Goal: Task Accomplishment & Management: Complete application form

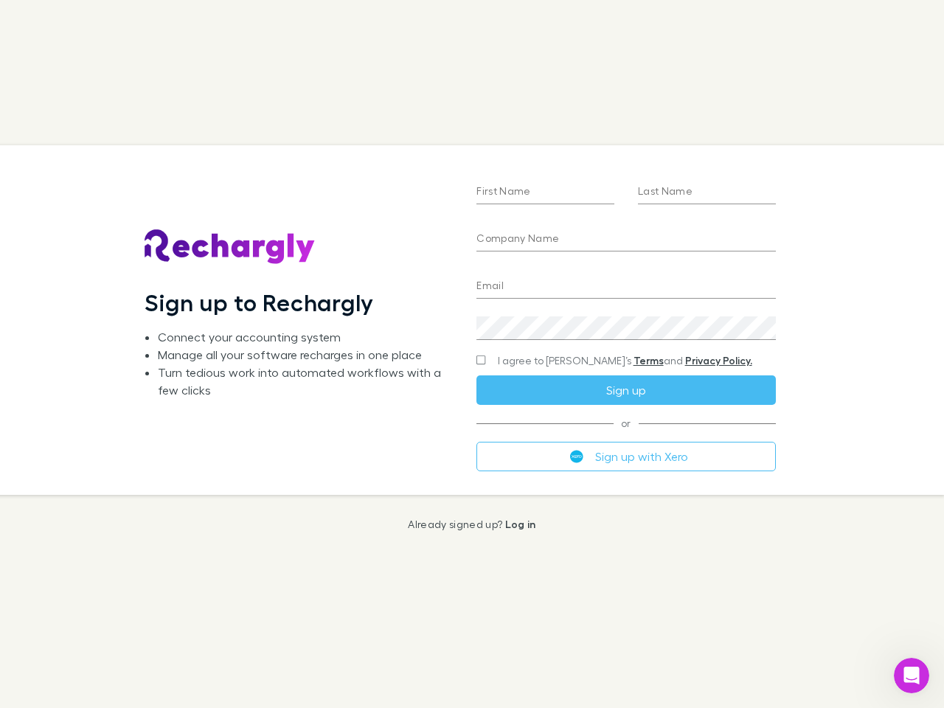
click at [472, 354] on div "First Name Last Name Company Name Email Create a password I agree to Rechargly’…" at bounding box center [626, 319] width 322 height 349
click at [545, 192] on input "First Name" at bounding box center [545, 193] width 138 height 24
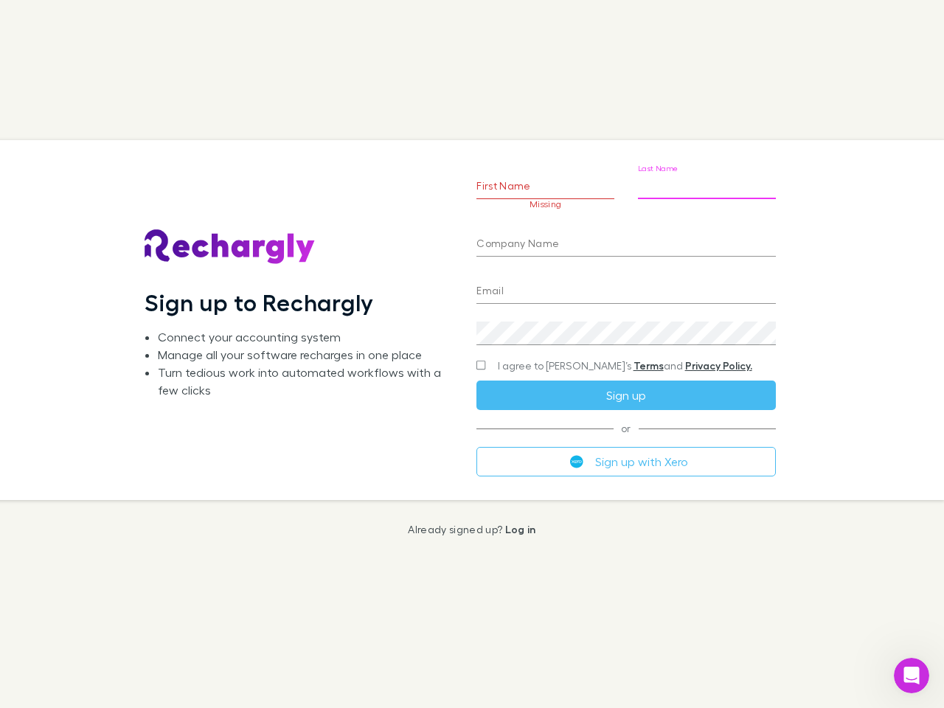
click at [706, 192] on input "Last Name" at bounding box center [707, 187] width 138 height 24
click at [625, 240] on input "Company Name" at bounding box center [625, 245] width 299 height 24
click at [625, 287] on input "Email" at bounding box center [625, 292] width 299 height 24
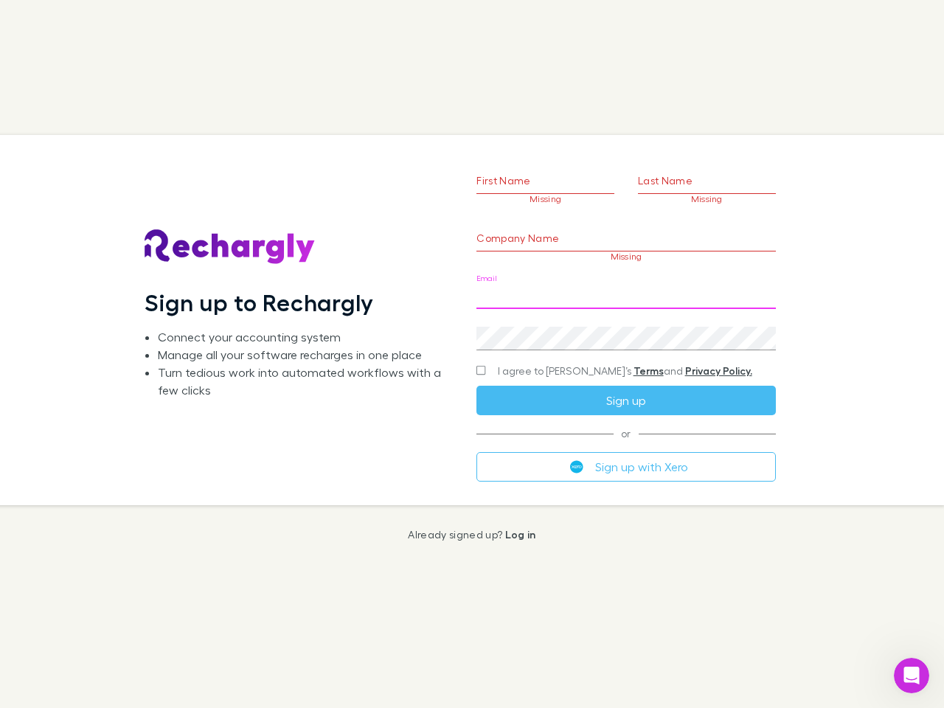
click at [625, 328] on div "Create a password" at bounding box center [625, 332] width 299 height 35
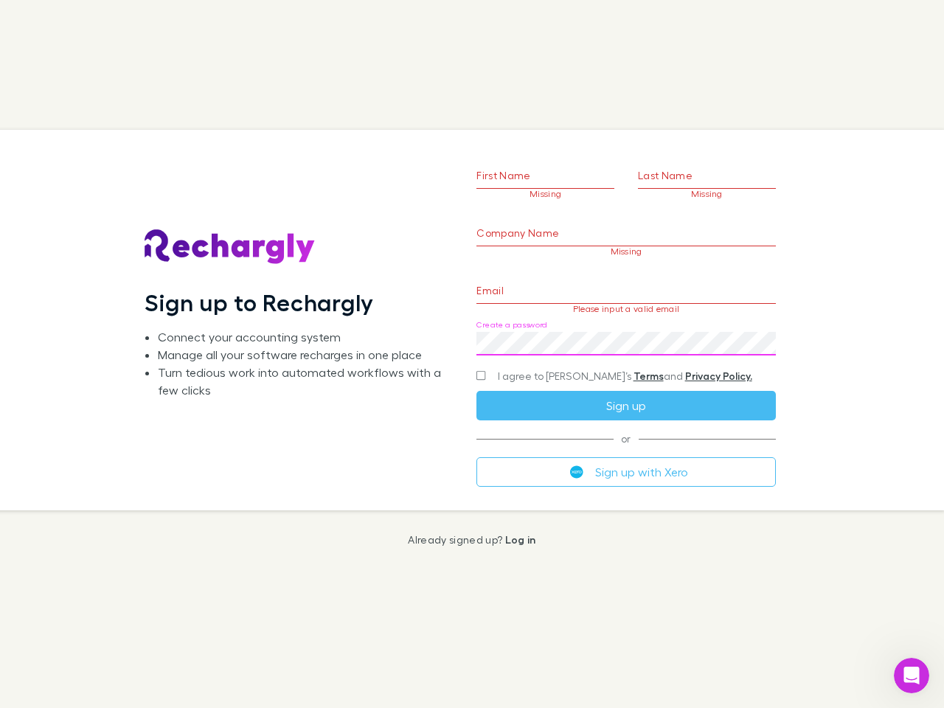
click at [596, 361] on form "First Name Missing Last Name Missing Company Name Missing Email Please input a …" at bounding box center [625, 302] width 299 height 368
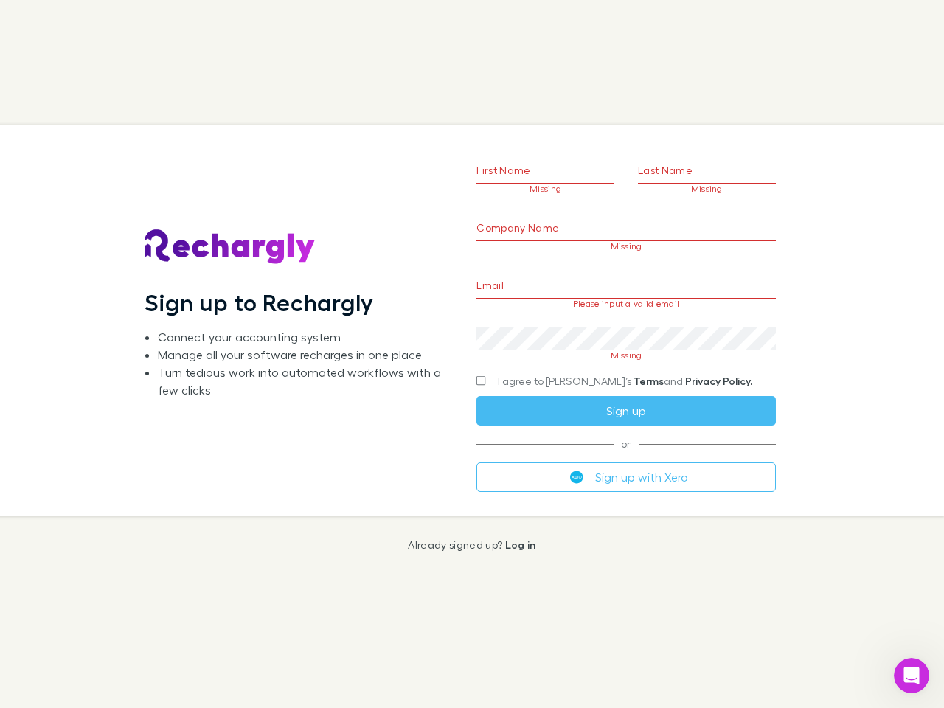
click at [625, 390] on div "I agree to [PERSON_NAME]’s Terms and Privacy Policy." at bounding box center [625, 381] width 299 height 18
click at [625, 456] on form "First Name Missing Last Name Missing Company Name Missing Email Please input a …" at bounding box center [625, 302] width 299 height 378
click at [911, 675] on icon "Open Intercom Messenger" at bounding box center [912, 676] width 24 height 24
